Goal: Task Accomplishment & Management: Manage account settings

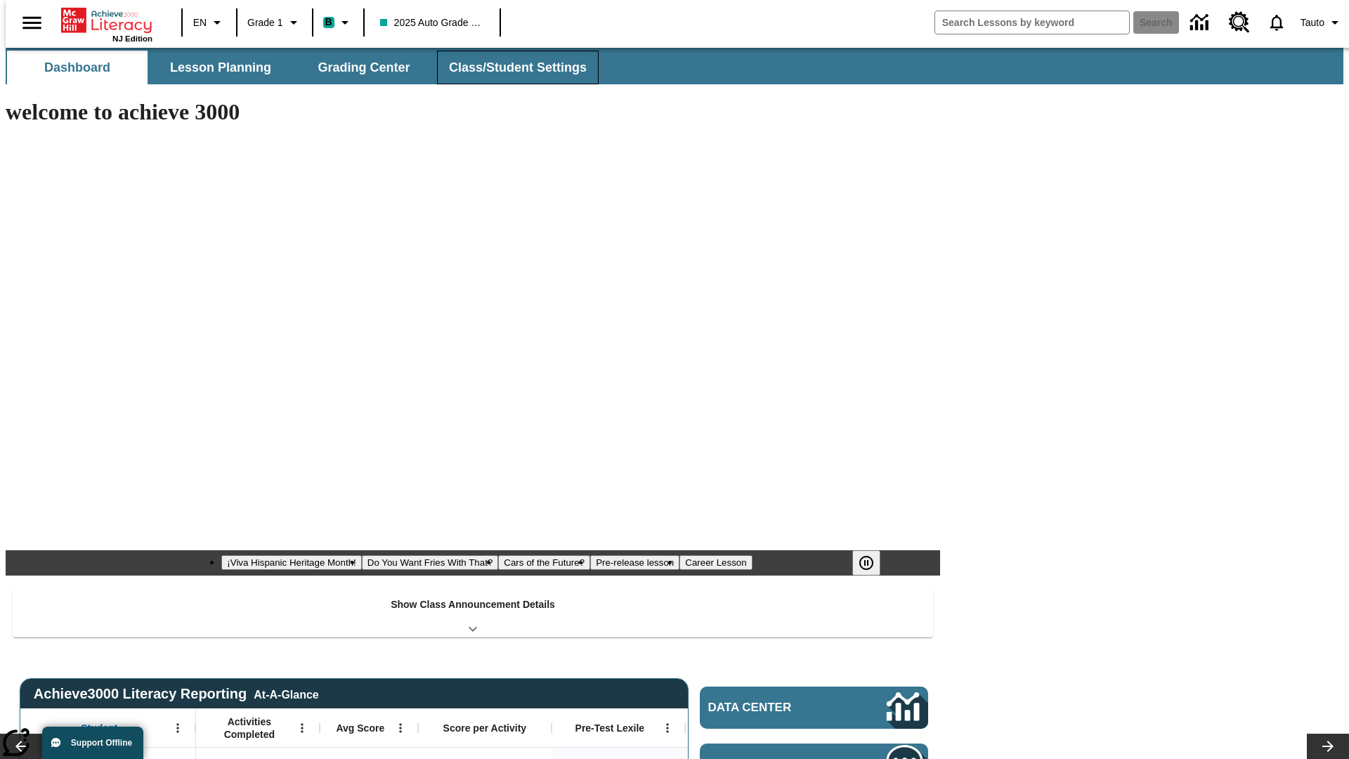
click at [510, 67] on button "Class/Student Settings" at bounding box center [518, 68] width 162 height 34
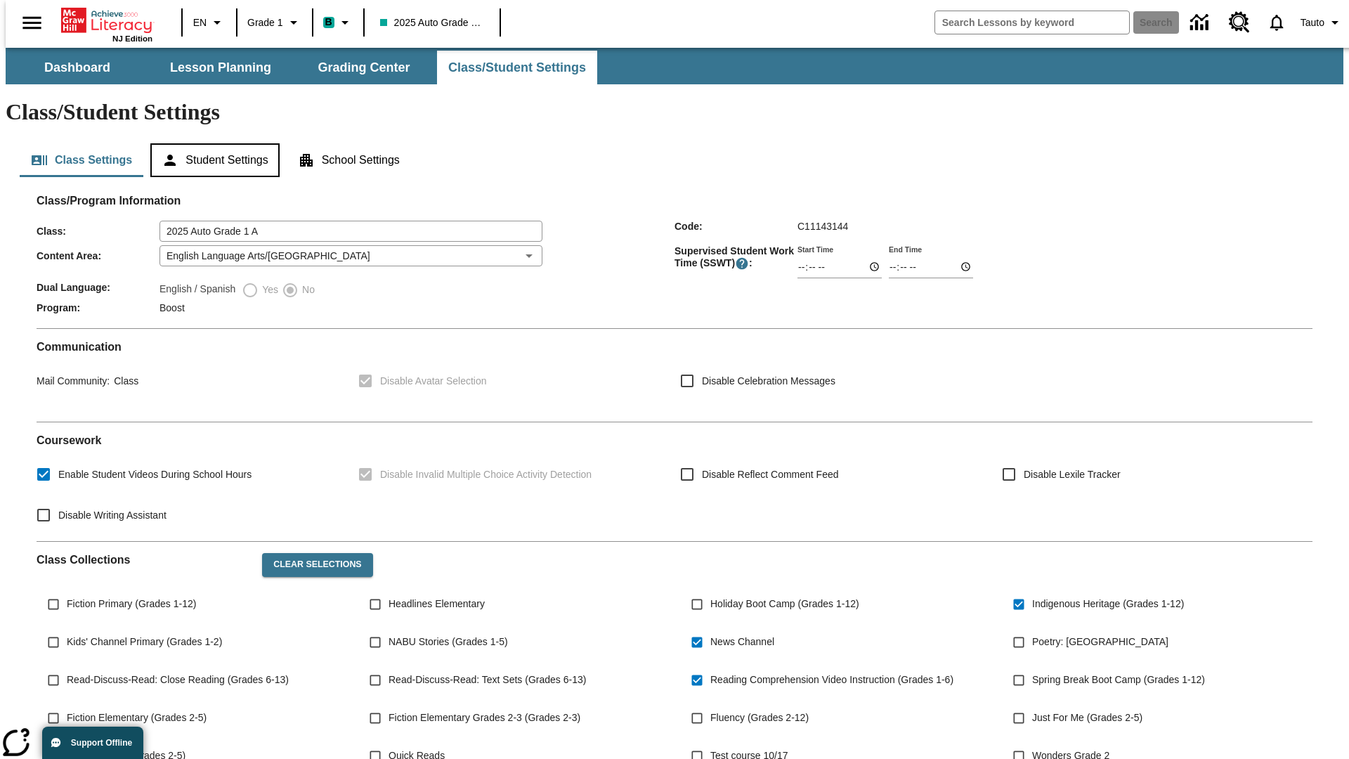
click at [212, 143] on button "Student Settings" at bounding box center [214, 160] width 129 height 34
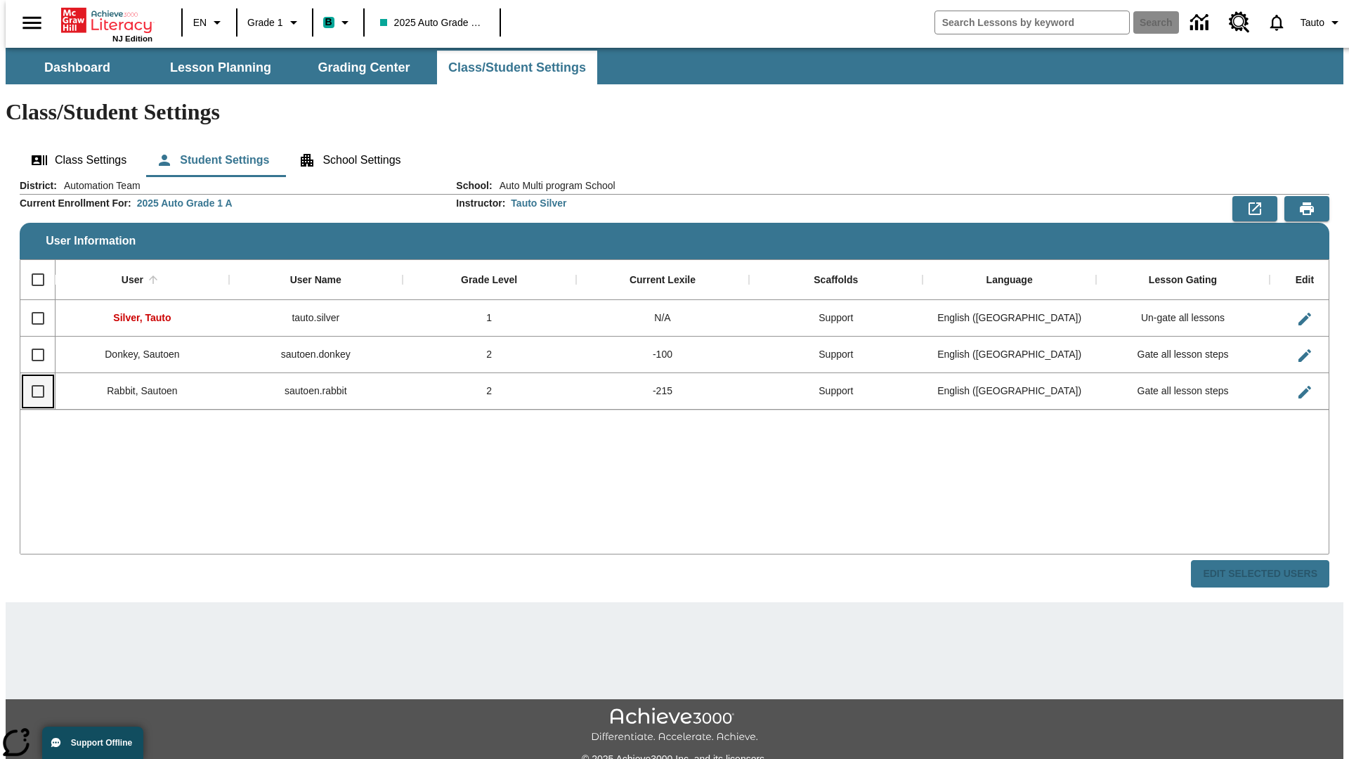
click at [32, 377] on input "Select row" at bounding box center [38, 392] width 30 height 30
checkbox input "true"
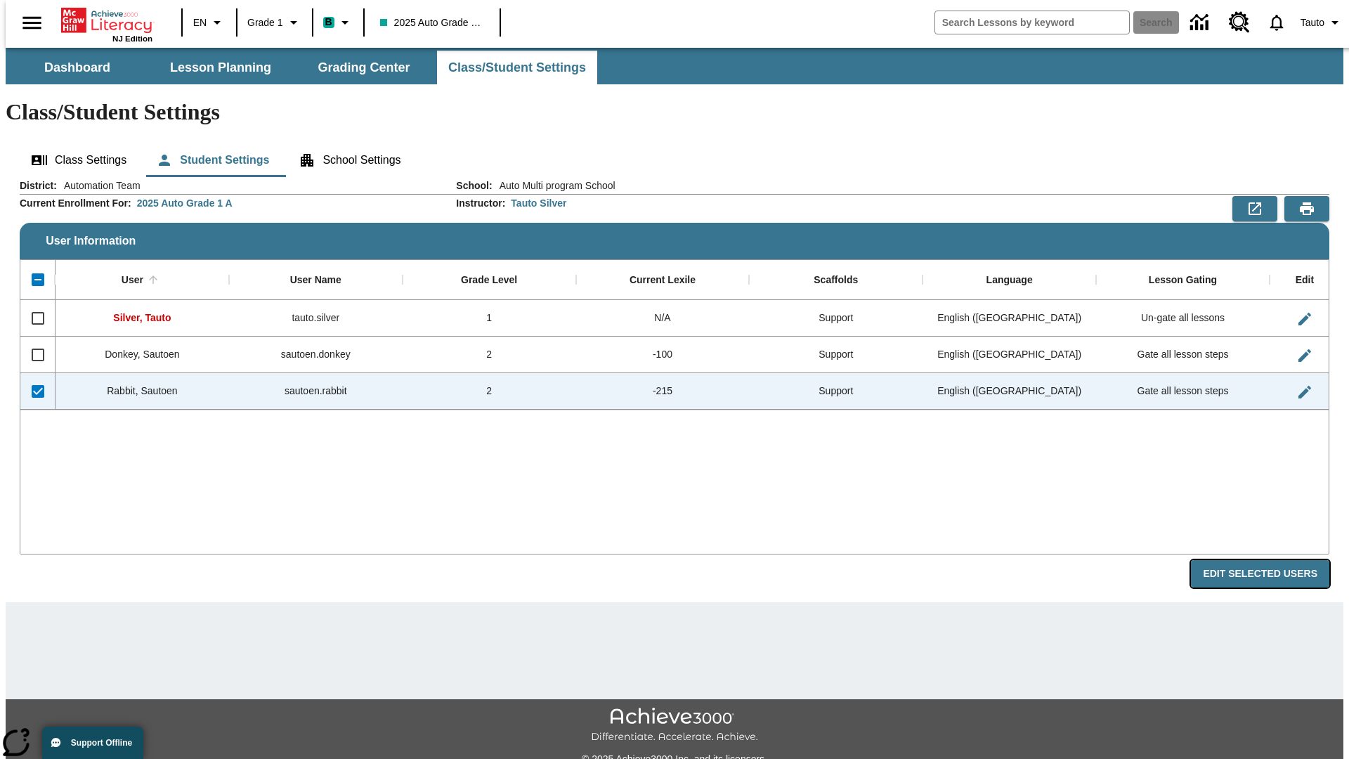
click at [1271, 560] on button "Edit Selected Users" at bounding box center [1260, 573] width 138 height 27
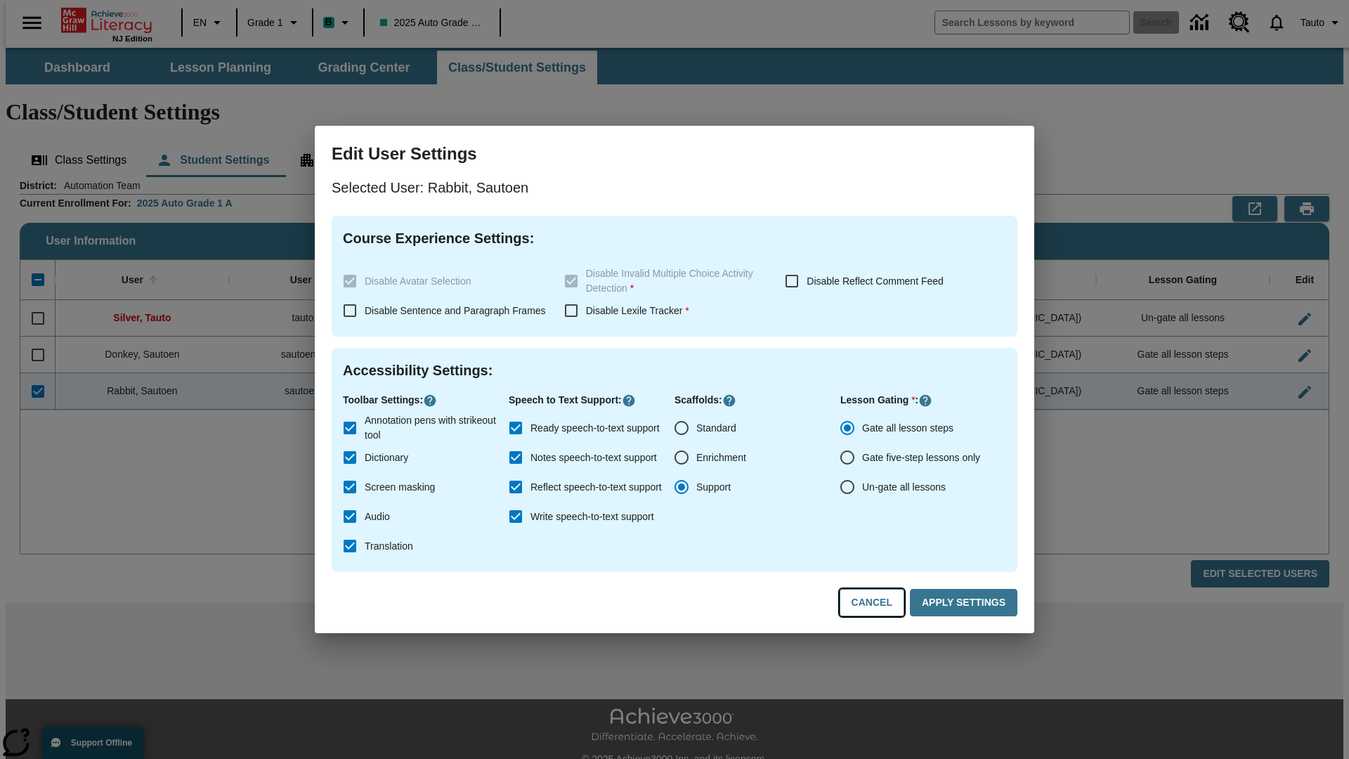
click at [878, 603] on button "Cancel" at bounding box center [872, 602] width 65 height 27
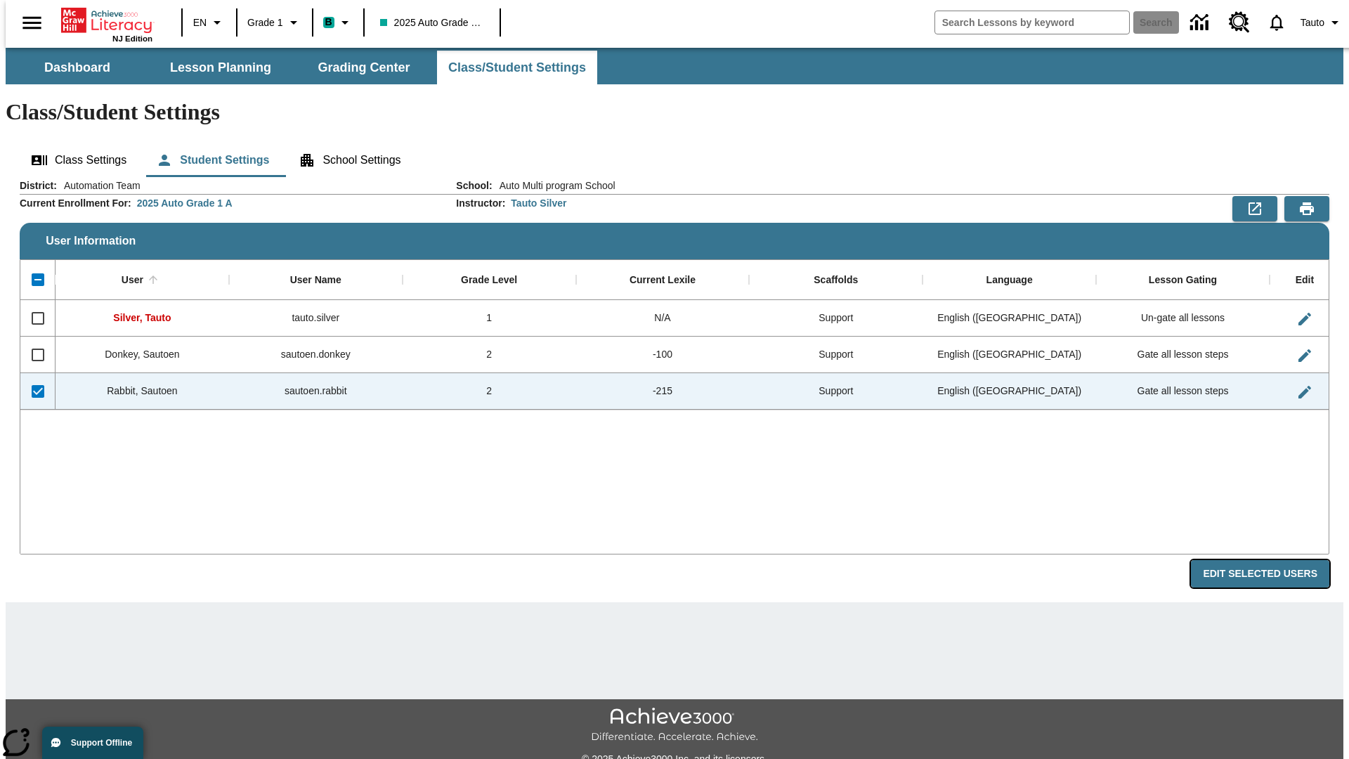
click at [1271, 560] on button "Edit Selected Users" at bounding box center [1260, 573] width 138 height 27
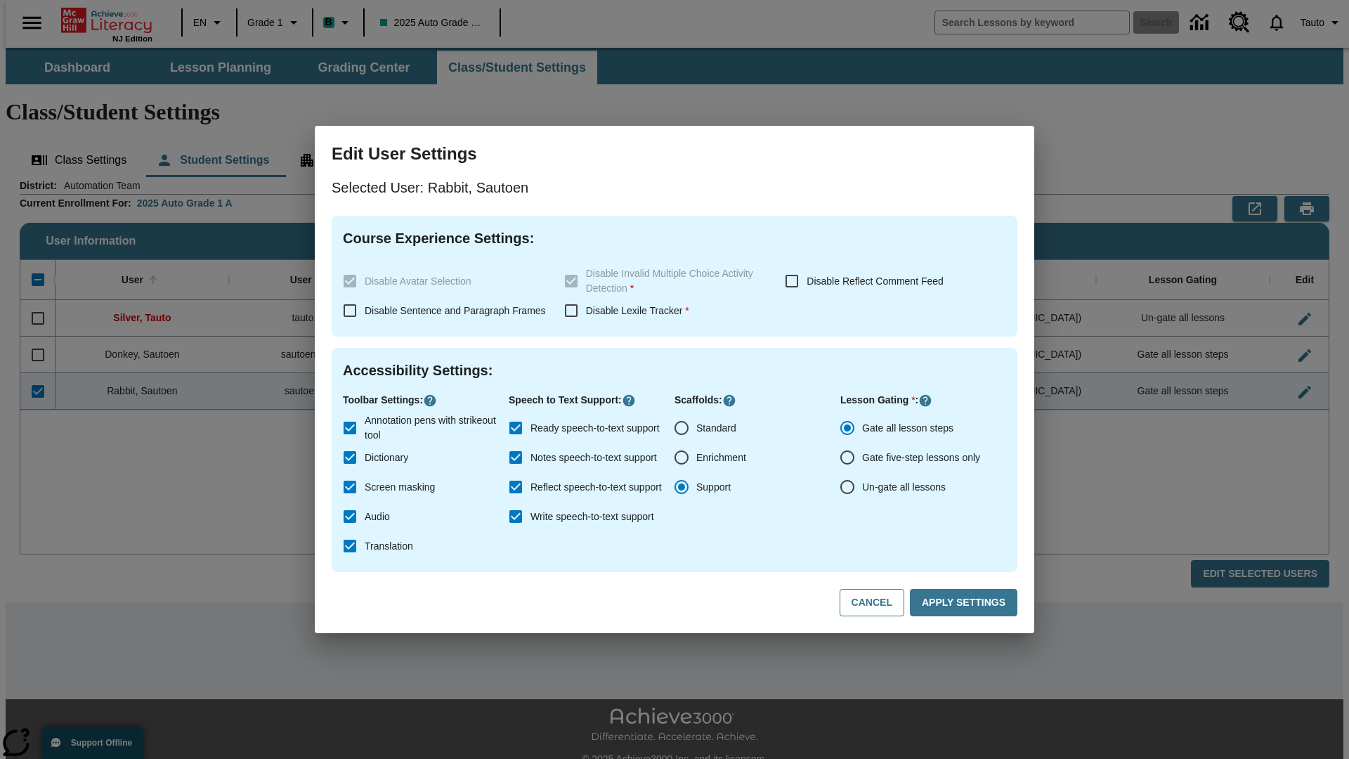
click at [516, 428] on input "Ready speech-to-text support" at bounding box center [516, 428] width 30 height 30
checkbox input "false"
click at [966, 603] on button "Apply Settings" at bounding box center [964, 602] width 108 height 27
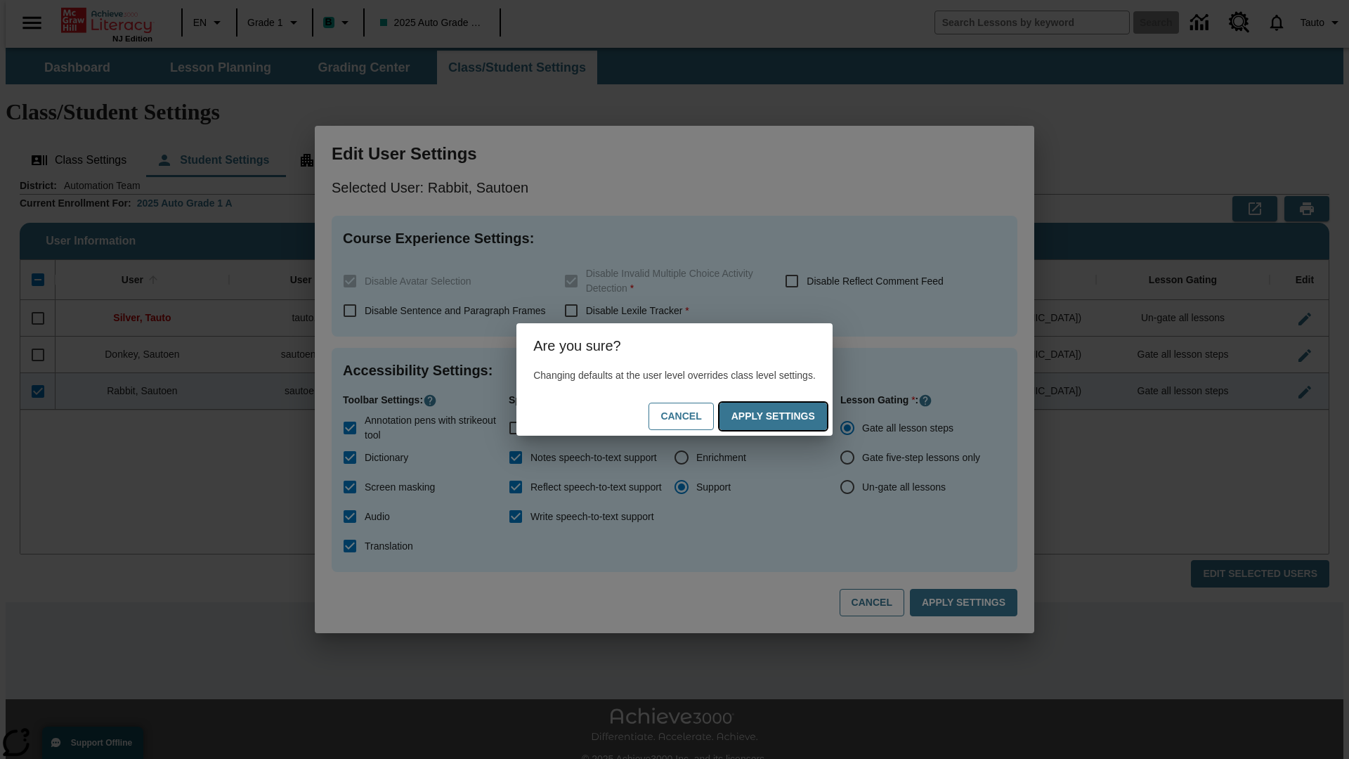
click at [787, 416] on button "Apply Settings" at bounding box center [774, 416] width 108 height 27
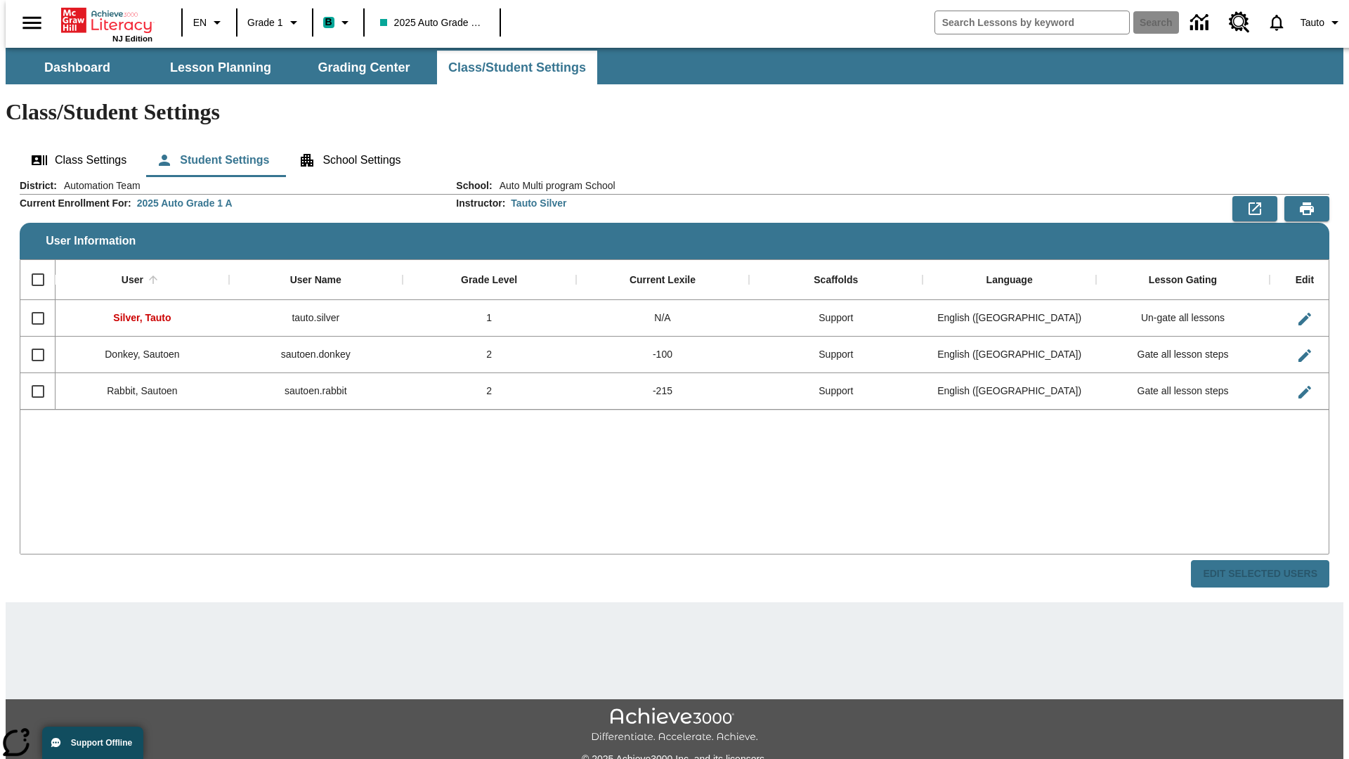
checkbox input "false"
click at [32, 377] on input "Select row" at bounding box center [38, 392] width 30 height 30
checkbox input "true"
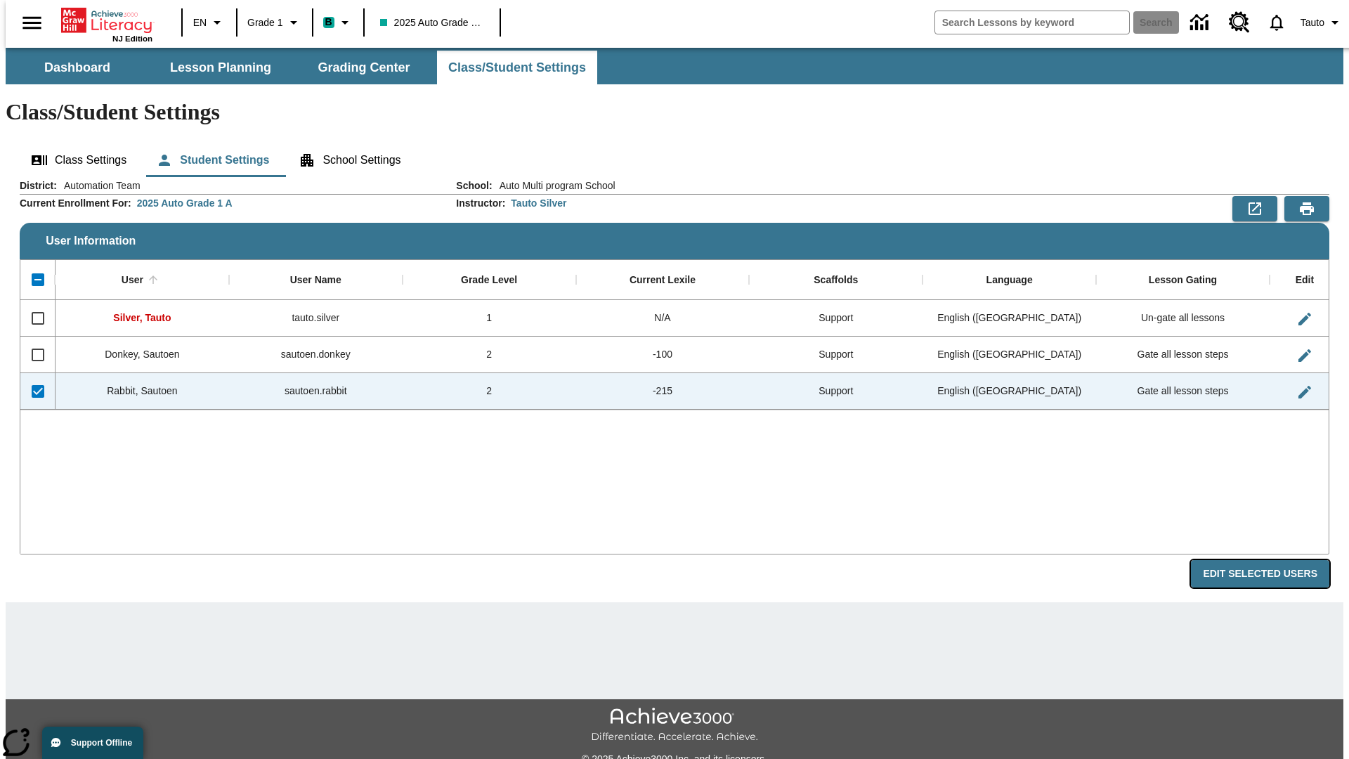
click at [1271, 560] on button "Edit Selected Users" at bounding box center [1260, 573] width 138 height 27
